Goal: Navigation & Orientation: Find specific page/section

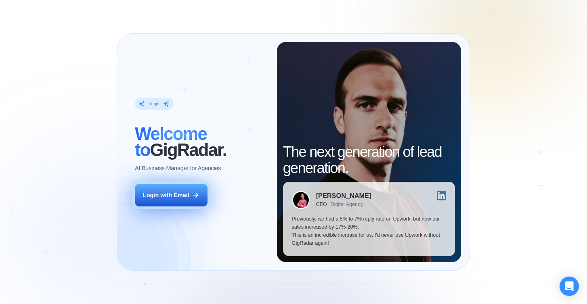
click at [192, 196] on button "Login with Email" at bounding box center [171, 195] width 73 height 23
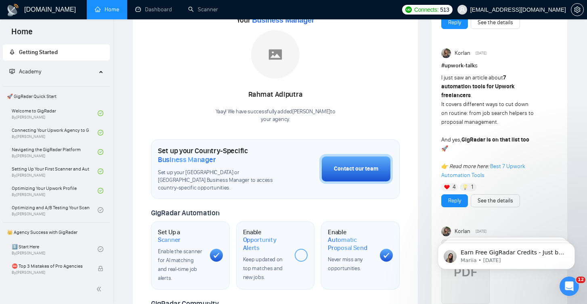
scroll to position [129, 0]
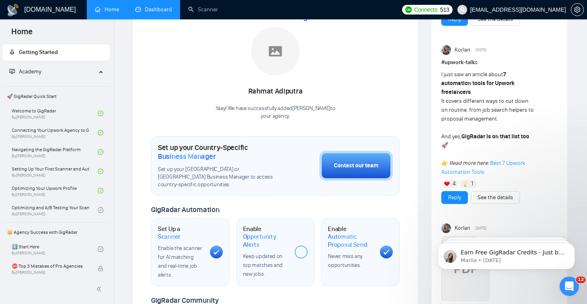
click at [153, 13] on link "Dashboard" at bounding box center [153, 9] width 37 height 7
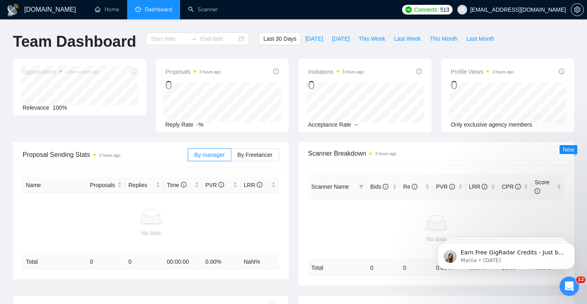
type input "2025-07-30"
type input "2025-08-29"
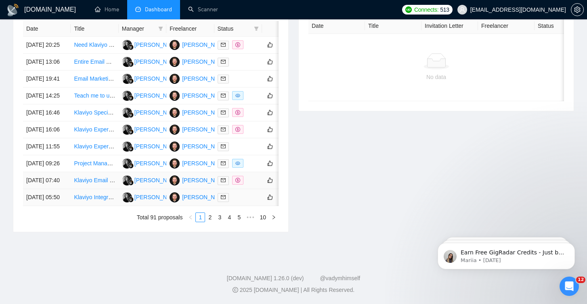
scroll to position [430, 0]
click at [210, 217] on link "2" at bounding box center [209, 217] width 9 height 9
click at [220, 216] on link "3" at bounding box center [219, 217] width 9 height 9
click at [208, 215] on link "2" at bounding box center [209, 217] width 9 height 9
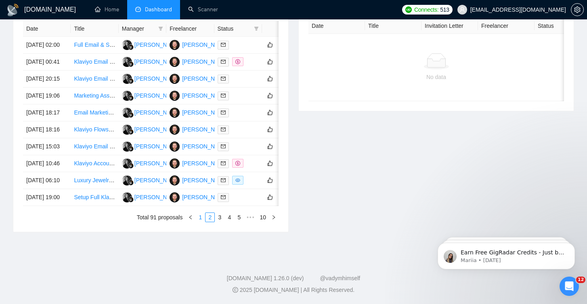
click at [200, 217] on link "1" at bounding box center [200, 217] width 9 height 9
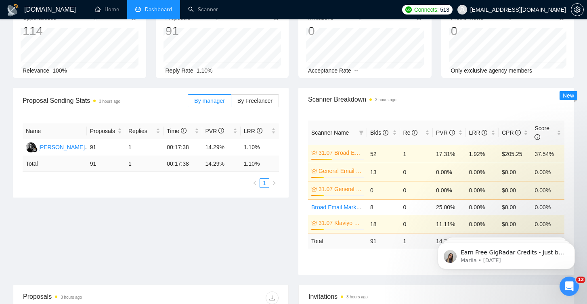
scroll to position [54, 0]
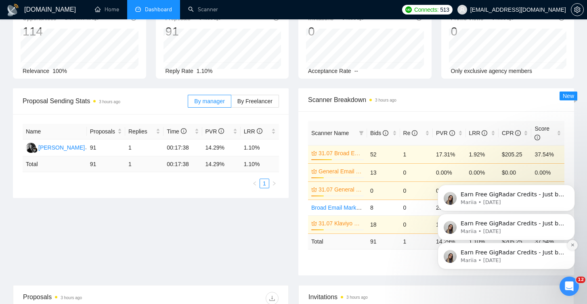
click at [573, 247] on icon "Dismiss notification" at bounding box center [572, 245] width 4 height 4
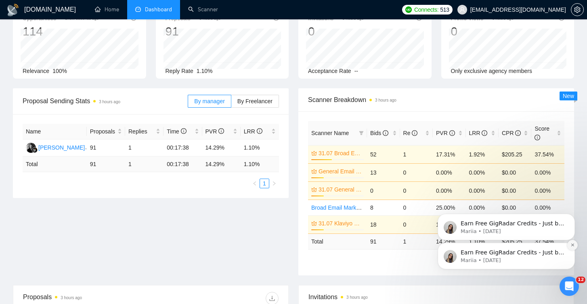
click at [572, 243] on button "Dismiss notification" at bounding box center [572, 245] width 10 height 10
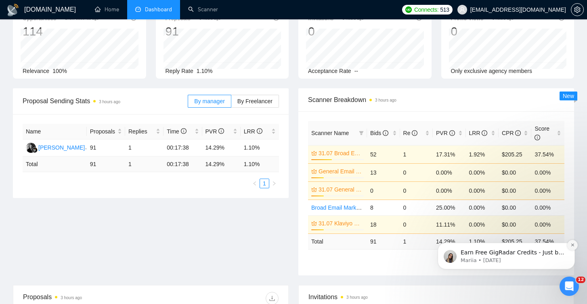
click at [572, 245] on icon "Dismiss notification" at bounding box center [572, 245] width 4 height 4
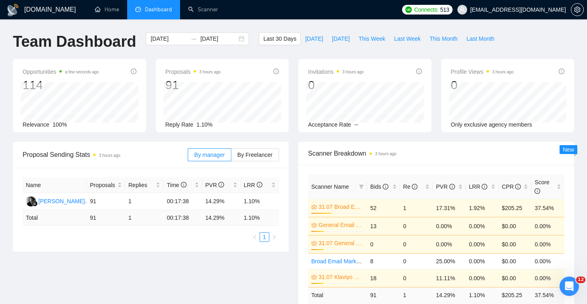
scroll to position [0, 0]
click at [291, 134] on div "Opportunities a few seconds ago 114 Relevance 100% Proposals 3 hours ago 91 202…" at bounding box center [293, 100] width 571 height 83
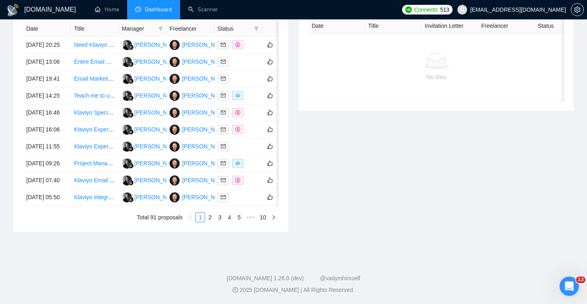
scroll to position [430, 0]
click at [210, 216] on link "2" at bounding box center [209, 217] width 9 height 9
click at [201, 217] on link "1" at bounding box center [200, 217] width 9 height 9
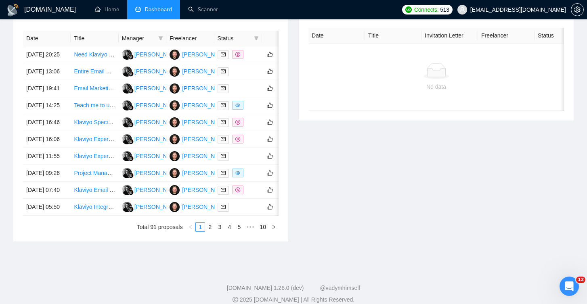
scroll to position [338, 0]
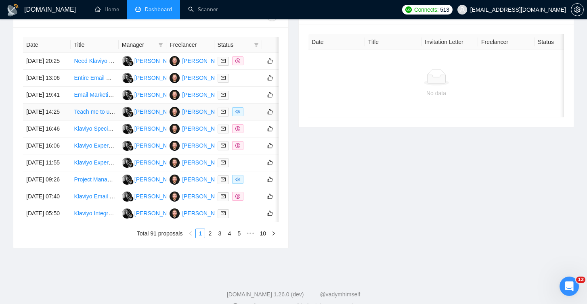
click at [96, 115] on link "Teach me to use canva / klaviyo to send my own subscriber emails" at bounding box center [157, 112] width 167 height 6
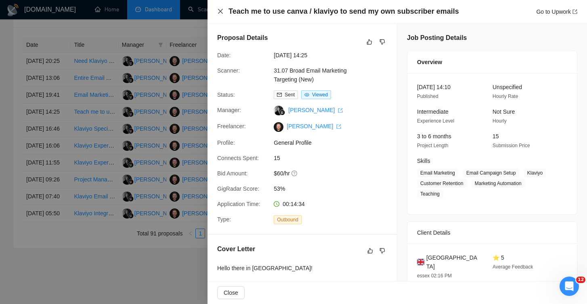
click at [217, 12] on icon "close" at bounding box center [220, 11] width 6 height 6
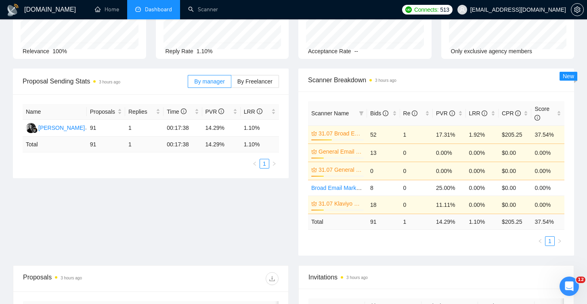
scroll to position [77, 0]
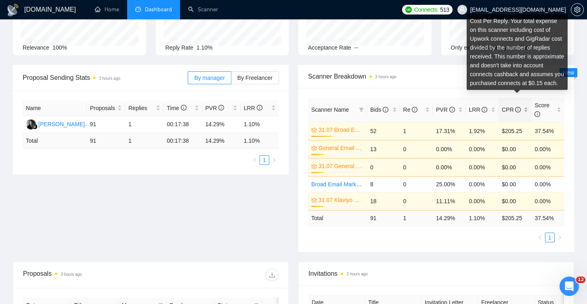
click at [516, 108] on icon "info-circle" at bounding box center [518, 110] width 6 height 6
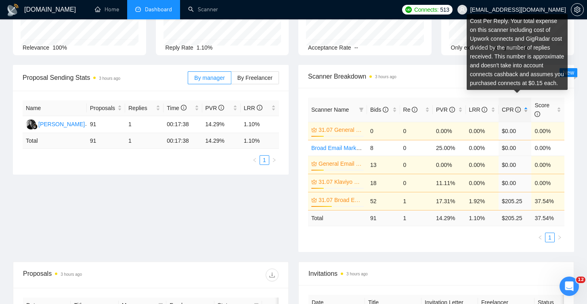
click at [516, 108] on icon "info-circle" at bounding box center [518, 110] width 6 height 6
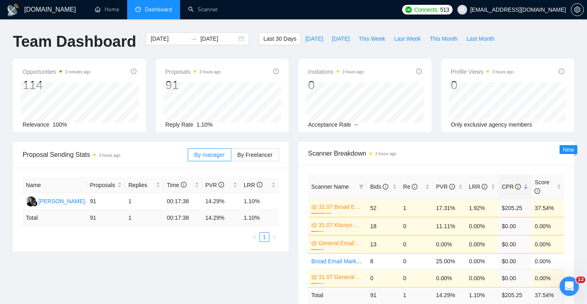
scroll to position [0, 0]
click at [203, 8] on link "Scanner" at bounding box center [203, 9] width 30 height 7
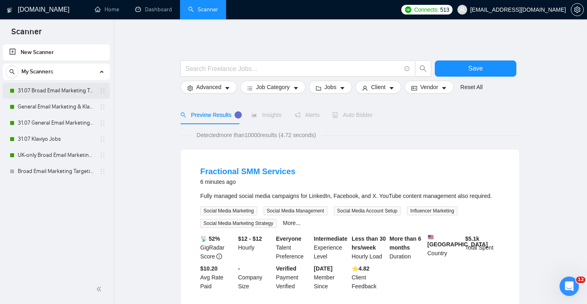
click at [65, 92] on link "31.07 Broad Email Marketing Targeting (New)" at bounding box center [56, 91] width 77 height 16
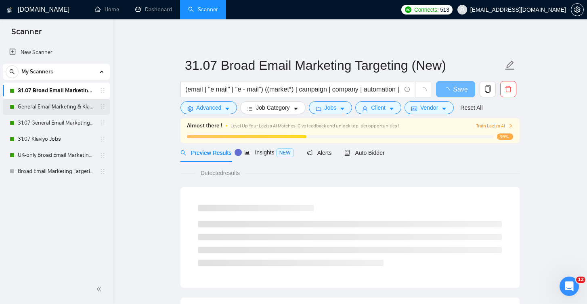
click at [69, 107] on link "General Email Marketing & Klaviyo Jobs" at bounding box center [56, 107] width 77 height 16
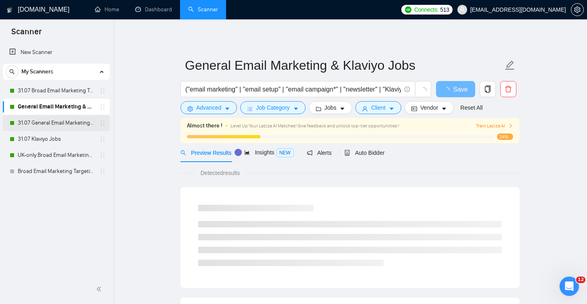
click at [69, 126] on link "31.07 General Email Marketing & Klaviyo Jobs" at bounding box center [56, 123] width 77 height 16
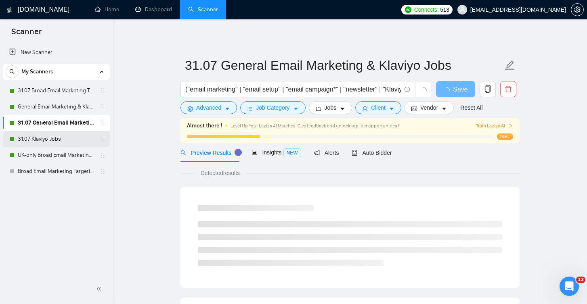
click at [67, 141] on link "31.07 Klaviyo Jobs" at bounding box center [56, 139] width 77 height 16
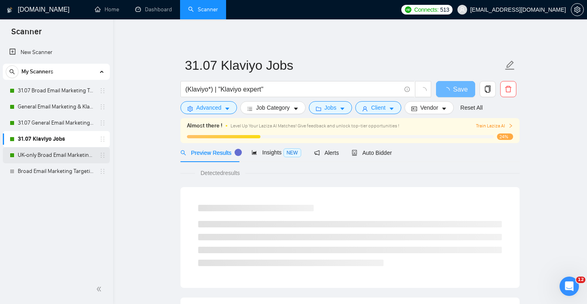
click at [69, 155] on link "UK-only Broad Email Marketing Targeting (New)" at bounding box center [56, 155] width 77 height 16
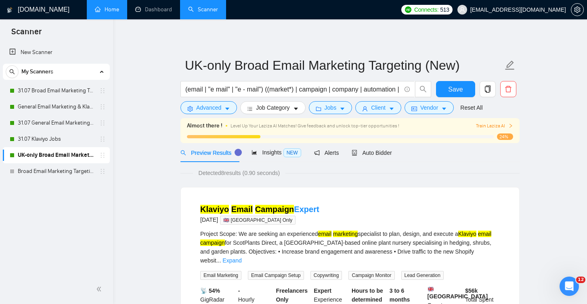
click at [112, 10] on link "Home" at bounding box center [107, 9] width 24 height 7
